Goal: Task Accomplishment & Management: Manage account settings

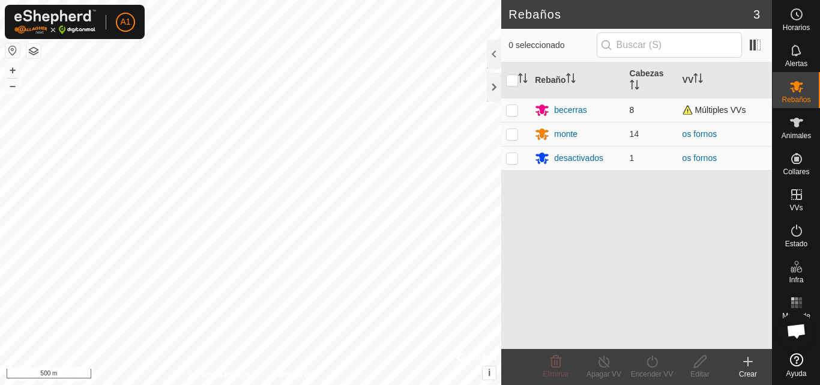
click at [511, 110] on p-checkbox at bounding box center [512, 110] width 12 height 10
checkbox input "true"
click at [600, 367] on icon at bounding box center [603, 361] width 15 height 14
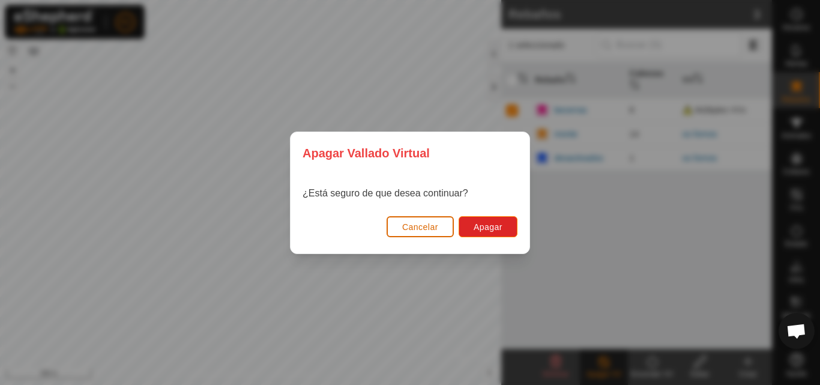
click at [424, 228] on span "Cancelar" at bounding box center [420, 227] width 36 height 10
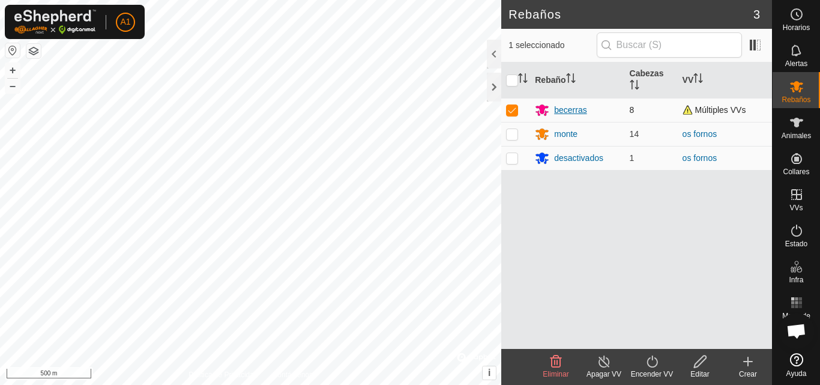
click at [572, 107] on div "becerras" at bounding box center [570, 110] width 32 height 13
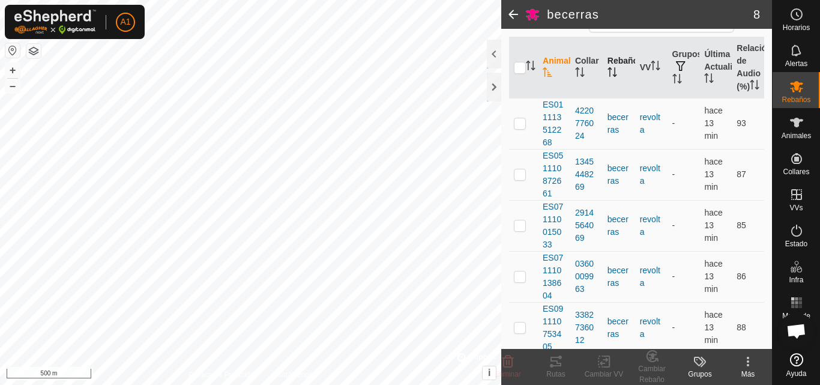
scroll to position [290, 0]
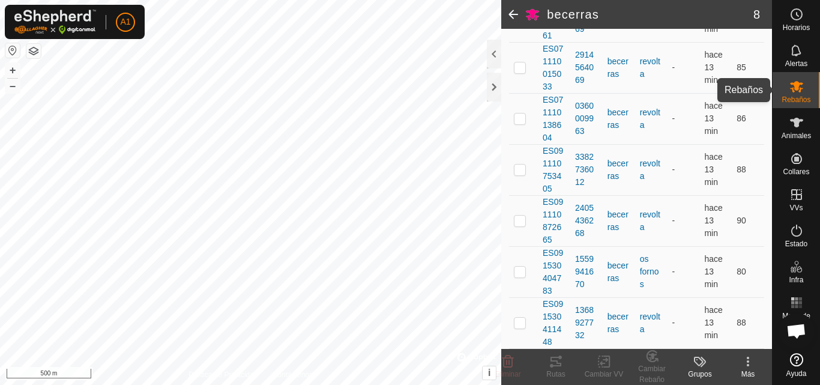
click at [797, 86] on icon at bounding box center [796, 86] width 13 height 11
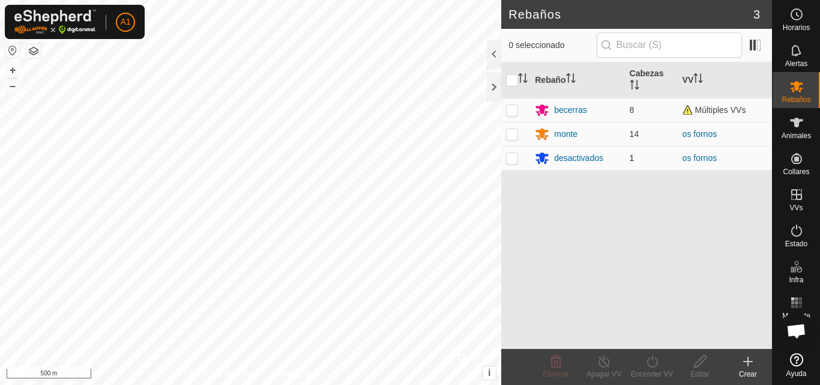
click at [515, 157] on p-checkbox at bounding box center [512, 158] width 12 height 10
checkbox input "true"
click at [601, 359] on line at bounding box center [604, 362] width 10 height 10
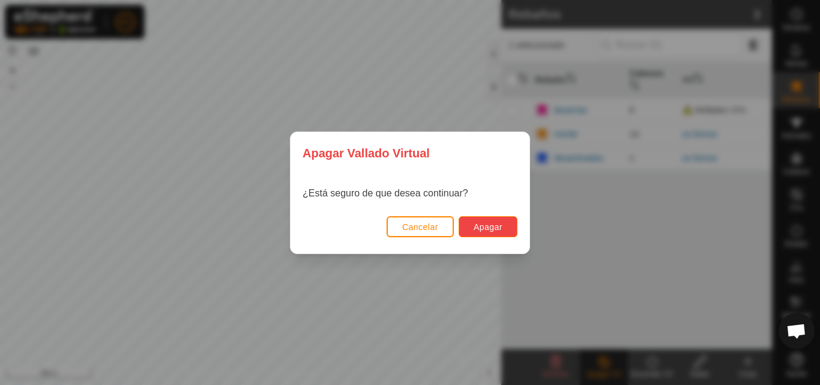
click at [490, 224] on span "Apagar" at bounding box center [487, 227] width 29 height 10
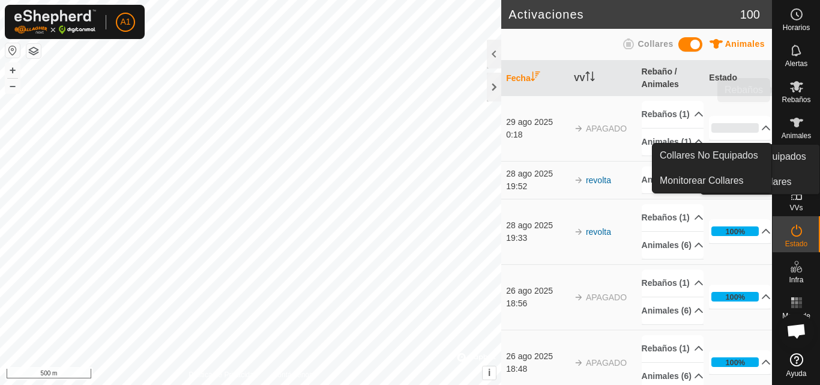
click at [797, 92] on icon at bounding box center [796, 86] width 14 height 14
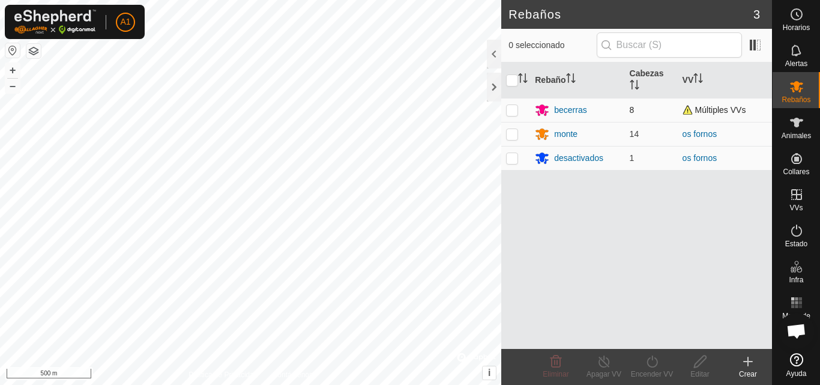
click at [515, 110] on p-checkbox at bounding box center [512, 110] width 12 height 10
checkbox input "true"
click at [697, 362] on icon at bounding box center [700, 361] width 12 height 12
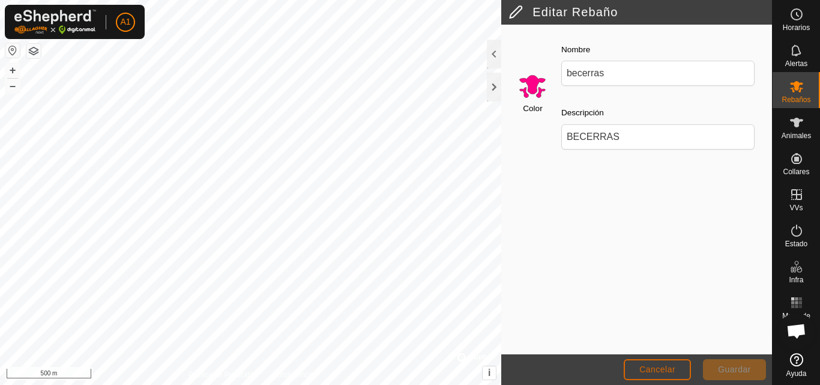
click at [654, 367] on span "Cancelar" at bounding box center [657, 369] width 36 height 10
